Goal: Find specific page/section: Find specific page/section

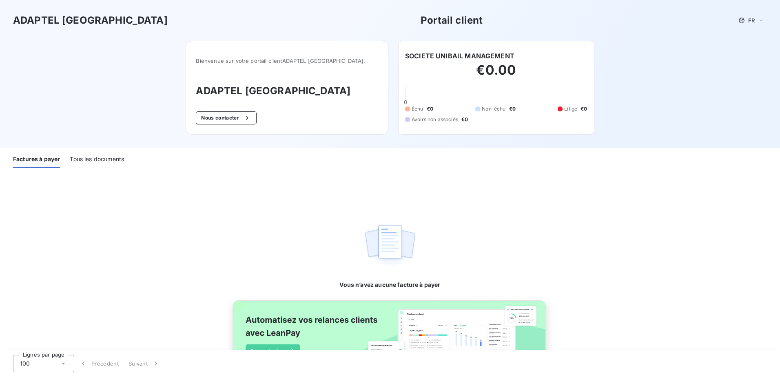
click at [102, 165] on div "Tous les documents" at bounding box center [97, 159] width 54 height 17
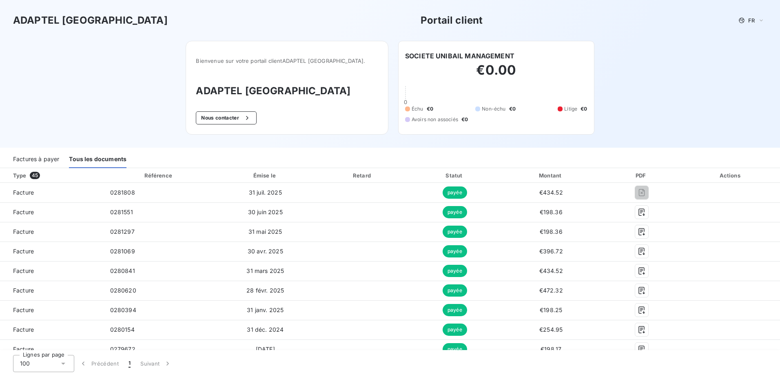
click at [40, 163] on div "Factures à payer" at bounding box center [36, 159] width 46 height 17
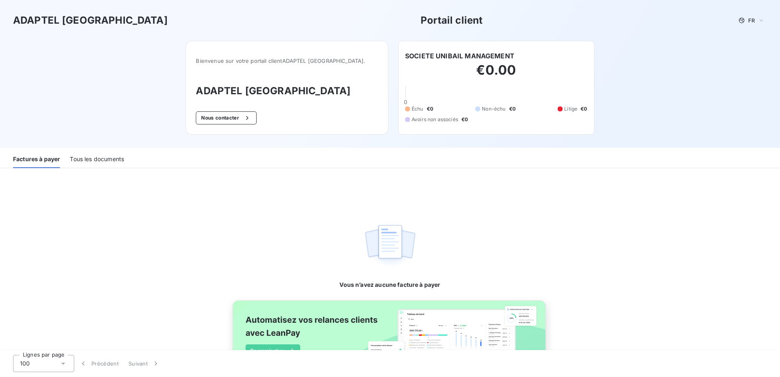
click at [109, 157] on div "Tous les documents" at bounding box center [97, 159] width 54 height 17
